Goal: Information Seeking & Learning: Learn about a topic

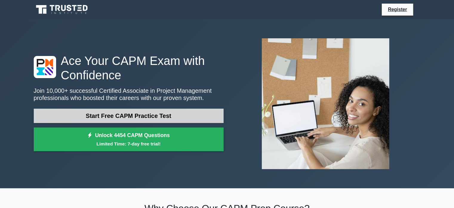
click at [129, 116] on link "Start Free CAPM Practice Test" at bounding box center [129, 115] width 190 height 14
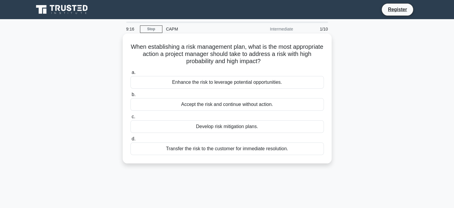
click at [219, 128] on div "Develop risk mitigation plans." at bounding box center [228, 126] width 194 height 13
click at [131, 119] on input "c. Develop risk mitigation plans." at bounding box center [131, 117] width 0 height 4
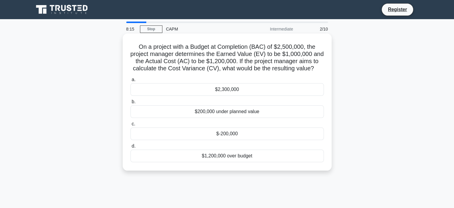
click at [226, 135] on div "$-200,000" at bounding box center [228, 133] width 194 height 13
click at [131, 126] on input "c. $-200,000" at bounding box center [131, 124] width 0 height 4
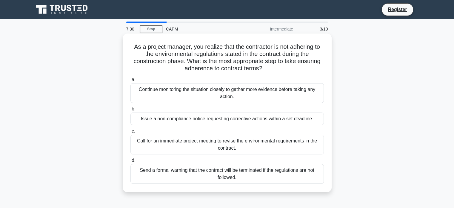
click at [239, 119] on div "Issue a non-compliance notice requesting corrective actions within a set deadli…" at bounding box center [228, 118] width 194 height 13
click at [131, 111] on input "b. Issue a non-compliance notice requesting corrective actions within a set dea…" at bounding box center [131, 109] width 0 height 4
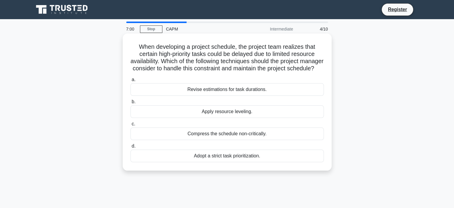
click at [230, 118] on div "Apply resource leveling." at bounding box center [228, 111] width 194 height 13
click at [131, 104] on input "b. Apply resource leveling." at bounding box center [131, 102] width 0 height 4
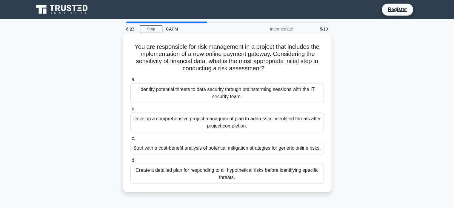
click at [250, 92] on div "Identify potential threats to data security through brainstorming sessions with…" at bounding box center [228, 93] width 194 height 20
click at [131, 82] on input "a. Identify potential threats to data security through brainstorming sessions w…" at bounding box center [131, 80] width 0 height 4
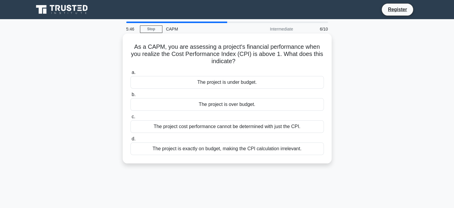
click at [224, 105] on div "The project is over budget." at bounding box center [228, 104] width 194 height 13
click at [131, 96] on input "b. The project is over budget." at bounding box center [131, 95] width 0 height 4
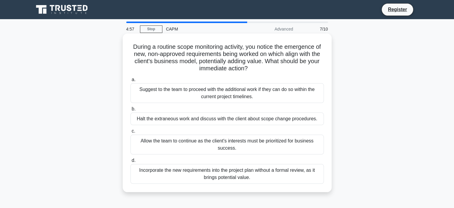
click at [271, 119] on div "Halt the extraneous work and discuss with the client about scope change procedu…" at bounding box center [228, 118] width 194 height 13
click at [131, 111] on input "b. Halt the extraneous work and discuss with the client about scope change proc…" at bounding box center [131, 109] width 0 height 4
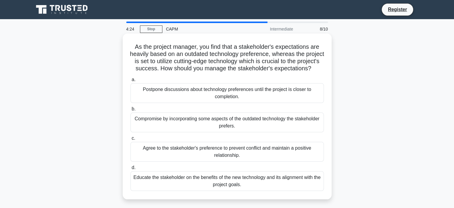
click at [238, 191] on div "Educate the stakeholder on the benefits of the new technology and its alignment…" at bounding box center [228, 181] width 194 height 20
click at [131, 169] on input "d. Educate the stakeholder on the benefits of the new technology and its alignm…" at bounding box center [131, 167] width 0 height 4
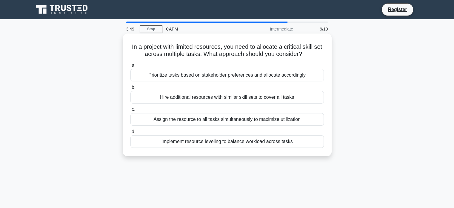
click at [208, 77] on div "Prioritize tasks based on stakeholder preferences and allocate accordingly" at bounding box center [228, 75] width 194 height 13
click at [131, 67] on input "a. Prioritize tasks based on stakeholder preferences and allocate accordingly" at bounding box center [131, 65] width 0 height 4
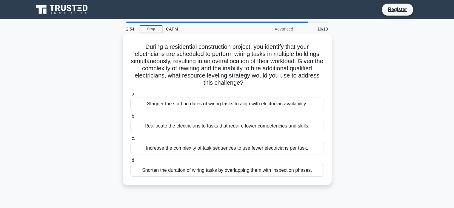
click at [242, 104] on div "Stagger the starting dates of wiring tasks to align with electrician availabili…" at bounding box center [228, 103] width 194 height 13
click at [131, 96] on input "a. Stagger the starting dates of wiring tasks to align with electrician availab…" at bounding box center [131, 94] width 0 height 4
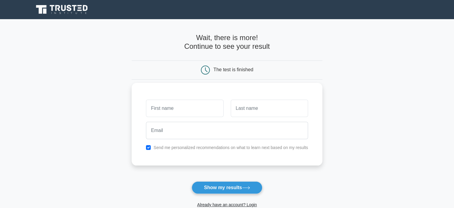
click at [187, 105] on input "text" at bounding box center [184, 107] width 77 height 17
type input "[PERSON_NAME]"
click at [237, 114] on input "text" at bounding box center [269, 107] width 77 height 17
type input "HAJJAMI"
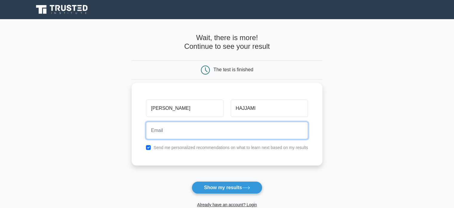
click at [208, 137] on input "email" at bounding box center [227, 130] width 162 height 17
type input "[EMAIL_ADDRESS][DOMAIN_NAME]"
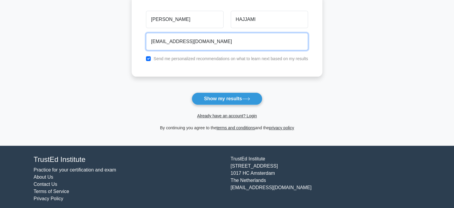
scroll to position [90, 0]
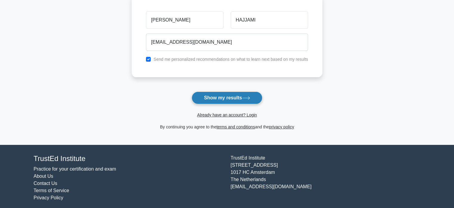
click at [227, 96] on button "Show my results" at bounding box center [227, 97] width 70 height 13
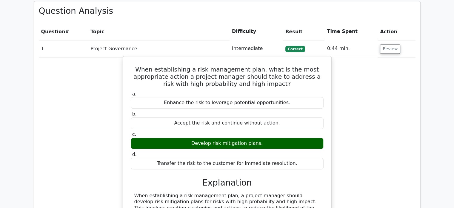
scroll to position [418, 0]
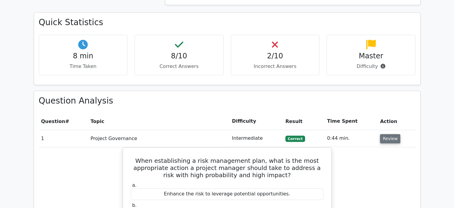
click at [385, 134] on button "Review" at bounding box center [390, 138] width 20 height 9
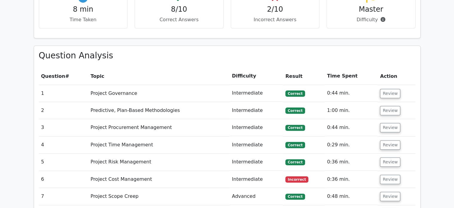
scroll to position [476, 0]
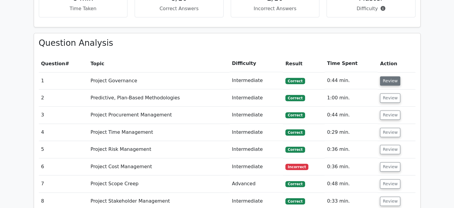
click at [386, 76] on button "Review" at bounding box center [390, 80] width 20 height 9
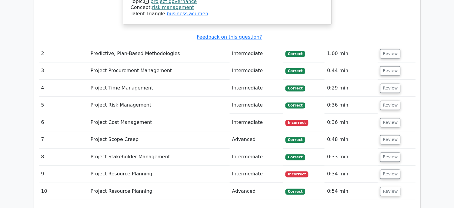
scroll to position [804, 0]
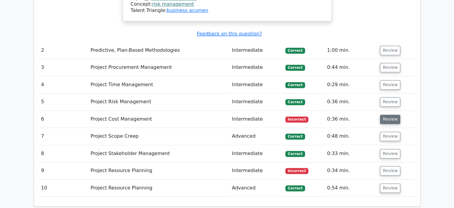
click at [385, 114] on button "Review" at bounding box center [390, 118] width 20 height 9
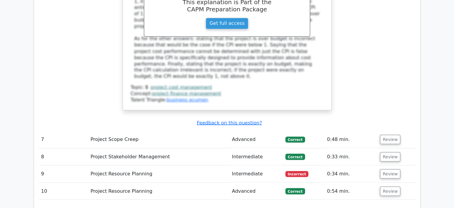
scroll to position [1103, 0]
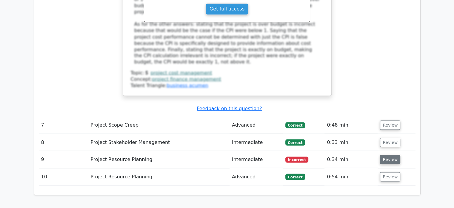
click at [388, 154] on button "Review" at bounding box center [390, 158] width 20 height 9
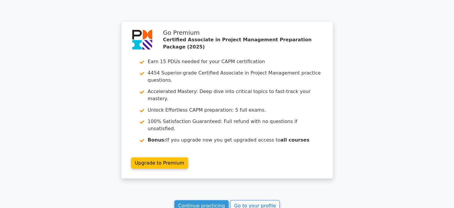
scroll to position [1675, 0]
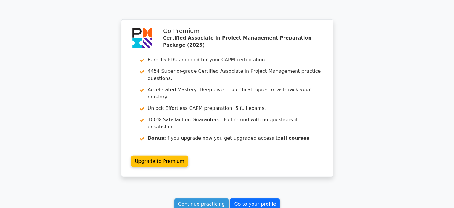
click at [249, 198] on link "Go to your profile" at bounding box center [255, 203] width 50 height 11
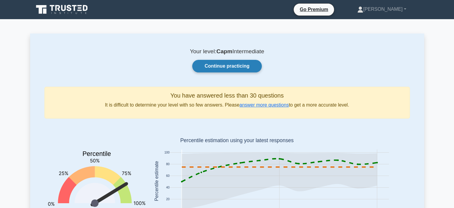
click at [229, 68] on link "Continue practicing" at bounding box center [226, 66] width 69 height 13
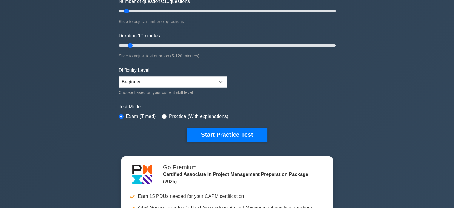
scroll to position [90, 0]
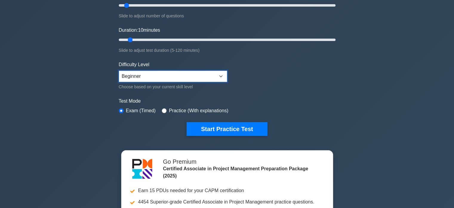
click at [218, 76] on select "Beginner Intermediate Expert" at bounding box center [173, 75] width 108 height 11
select select "intermediate"
click at [119, 70] on select "Beginner Intermediate Expert" at bounding box center [173, 75] width 108 height 11
click at [164, 108] on input "radio" at bounding box center [164, 110] width 5 height 5
radio input "true"
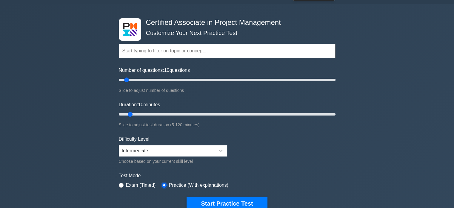
scroll to position [30, 0]
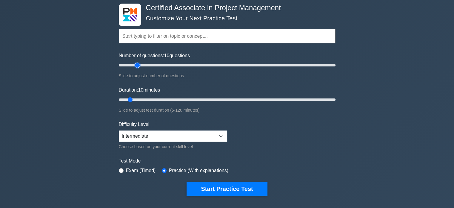
type input "20"
click at [136, 65] on input "Number of questions: 10 questions" at bounding box center [227, 65] width 217 height 7
type input "15"
click at [138, 98] on input "Duration: 10 minutes" at bounding box center [227, 99] width 217 height 7
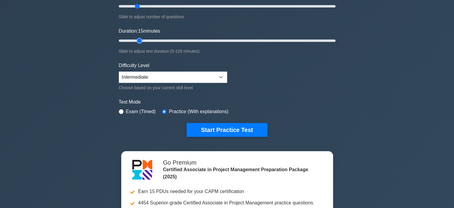
scroll to position [90, 0]
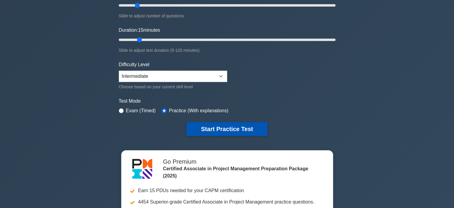
click at [226, 128] on button "Start Practice Test" at bounding box center [227, 129] width 81 height 14
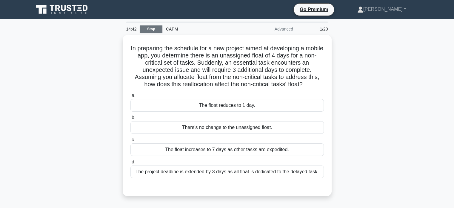
click at [154, 30] on link "Stop" at bounding box center [151, 28] width 22 height 7
